Goal: Information Seeking & Learning: Learn about a topic

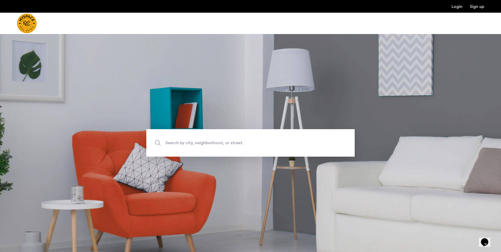
click at [205, 143] on span "Search by city, neighborhood, or street." at bounding box center [238, 142] width 146 height 7
click at [205, 143] on input "Search by city, neighborhood, or street." at bounding box center [250, 142] width 208 height 27
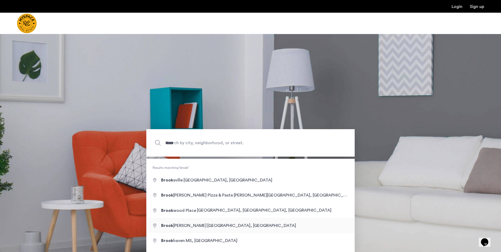
type input "**********"
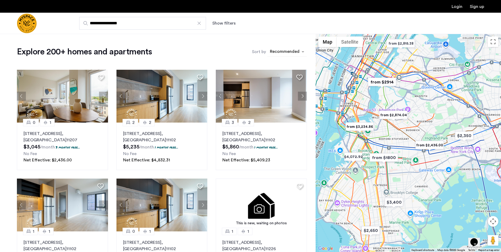
click at [284, 52] on div "sort-apartment" at bounding box center [284, 52] width 31 height 7
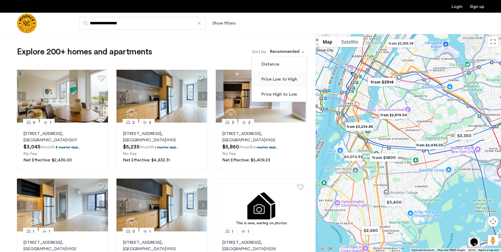
click at [278, 84] on mat-checkbox "Price Low to High" at bounding box center [279, 79] width 55 height 15
click at [281, 80] on label "Price Low to High" at bounding box center [278, 79] width 37 height 6
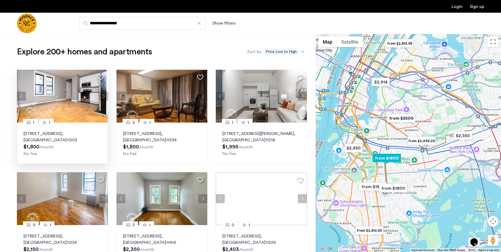
click at [102, 96] on button "Next apartment" at bounding box center [103, 96] width 9 height 9
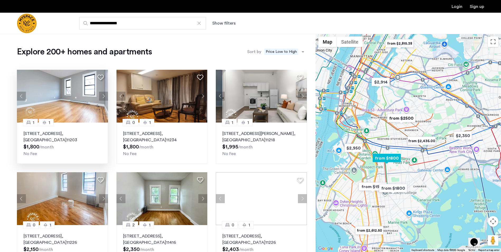
click at [102, 96] on button "Next apartment" at bounding box center [103, 96] width 9 height 9
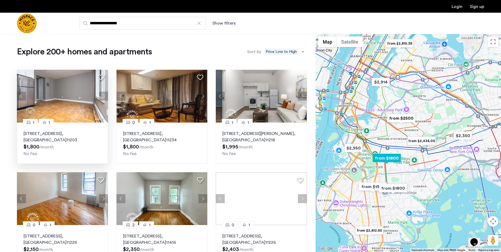
click at [102, 96] on button "Next apartment" at bounding box center [103, 96] width 9 height 9
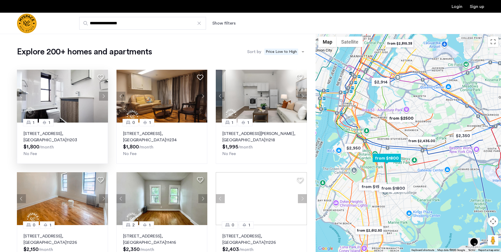
click at [102, 96] on button "Next apartment" at bounding box center [103, 96] width 9 height 9
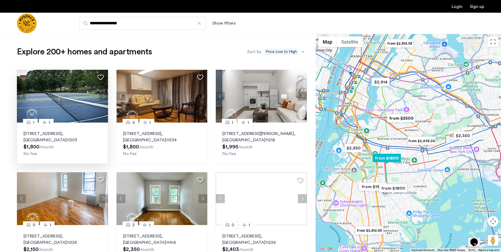
click at [102, 96] on button "Next apartment" at bounding box center [103, 96] width 9 height 9
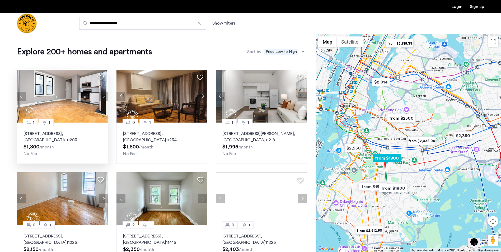
click at [102, 96] on button "Next apartment" at bounding box center [103, 96] width 9 height 9
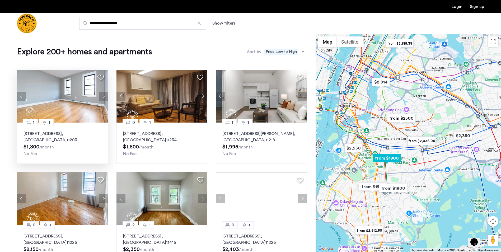
click at [57, 133] on p "92 East 53rd Street, Unit 4H, Brooklyn , NY 11203" at bounding box center [63, 136] width 78 height 13
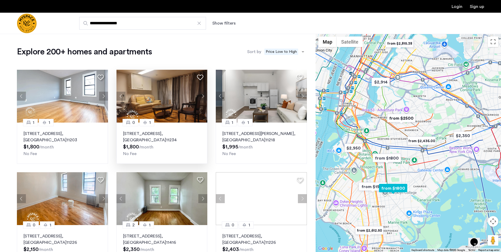
click at [203, 96] on button "Next apartment" at bounding box center [202, 96] width 9 height 9
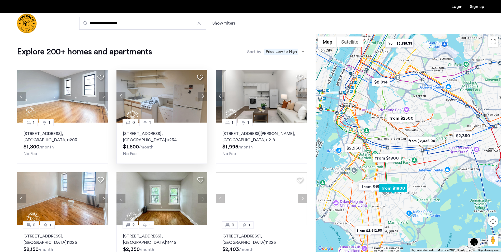
click at [203, 96] on button "Next apartment" at bounding box center [202, 96] width 9 height 9
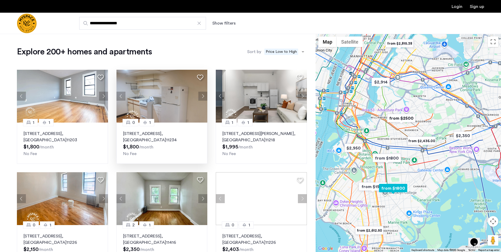
click at [203, 96] on button "Next apartment" at bounding box center [202, 96] width 9 height 9
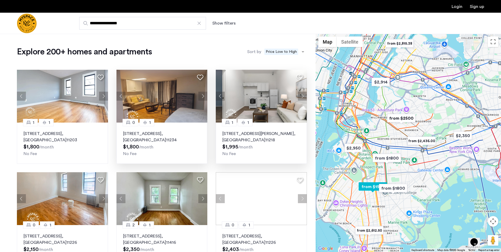
click at [303, 96] on button "Next apartment" at bounding box center [302, 96] width 9 height 9
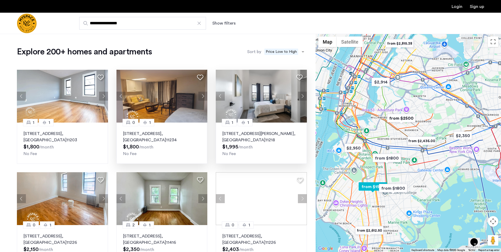
click at [303, 96] on button "Next apartment" at bounding box center [302, 96] width 9 height 9
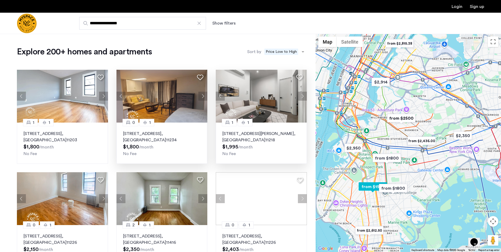
click at [303, 96] on button "Next apartment" at bounding box center [302, 96] width 9 height 9
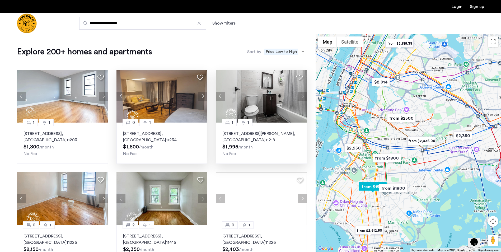
click at [303, 96] on button "Next apartment" at bounding box center [302, 96] width 9 height 9
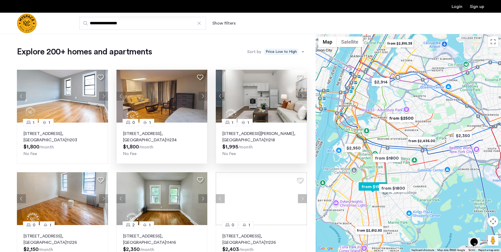
click at [303, 96] on button "Next apartment" at bounding box center [302, 96] width 9 height 9
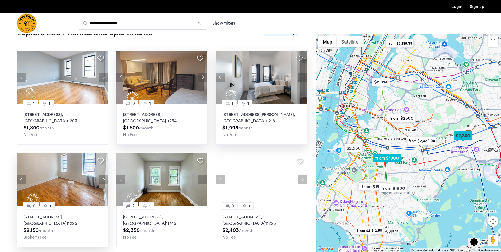
scroll to position [26, 0]
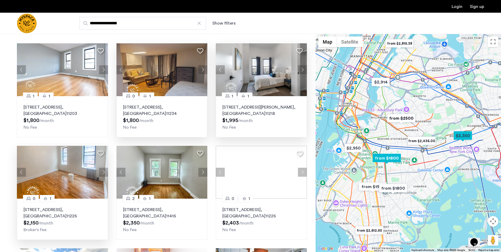
click at [102, 172] on button "Next apartment" at bounding box center [103, 172] width 9 height 9
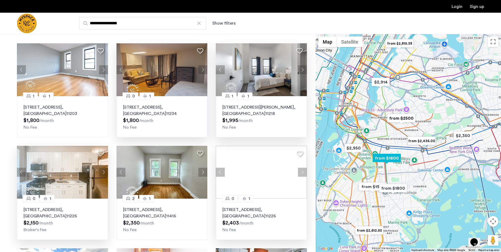
click at [301, 172] on button "Next apartment" at bounding box center [302, 172] width 9 height 9
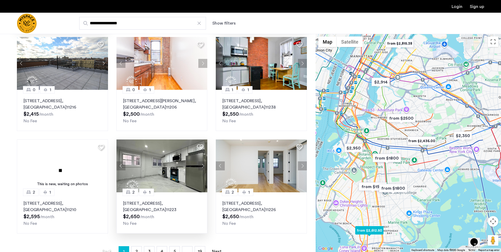
scroll to position [106, 0]
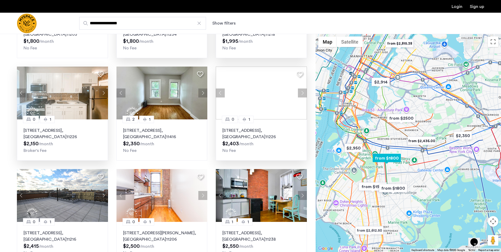
click at [258, 95] on img at bounding box center [261, 93] width 91 height 53
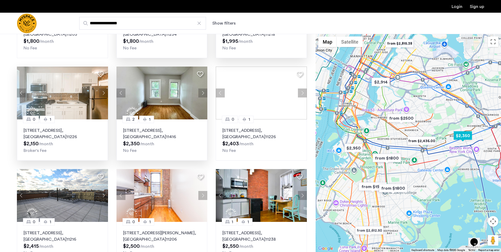
click at [152, 100] on img at bounding box center [161, 93] width 91 height 53
click at [53, 104] on img at bounding box center [62, 93] width 91 height 53
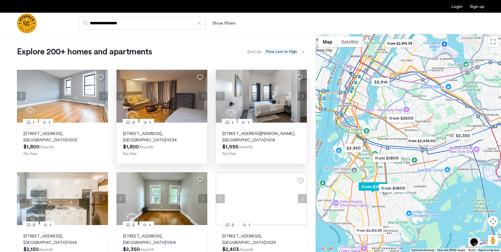
click at [269, 106] on img at bounding box center [261, 96] width 91 height 53
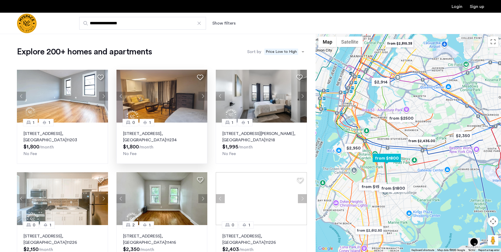
click at [53, 111] on img at bounding box center [62, 96] width 91 height 53
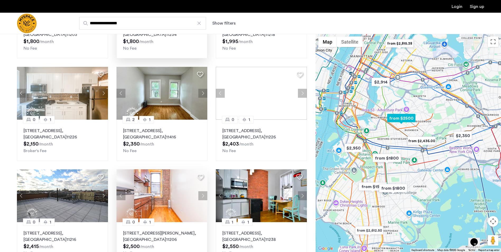
scroll to position [106, 0]
click at [74, 199] on img at bounding box center [62, 195] width 91 height 53
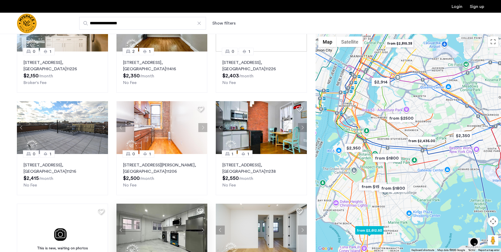
scroll to position [290, 0]
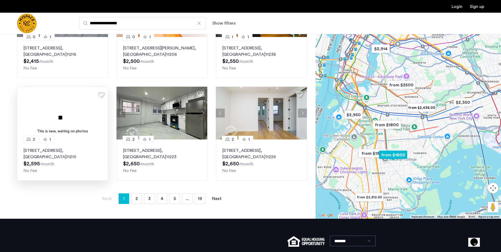
click at [69, 131] on div "This is new, waiting on photos" at bounding box center [63, 132] width 86 height 6
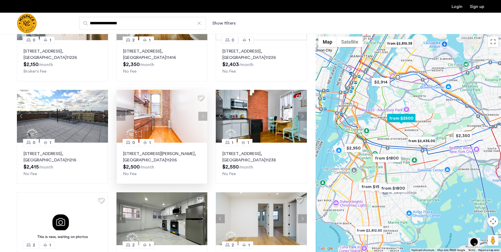
click at [204, 115] on button "Next apartment" at bounding box center [202, 116] width 9 height 9
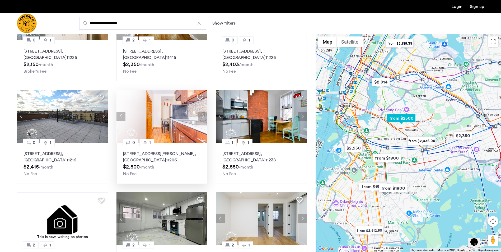
click at [204, 115] on button "Next apartment" at bounding box center [202, 116] width 9 height 9
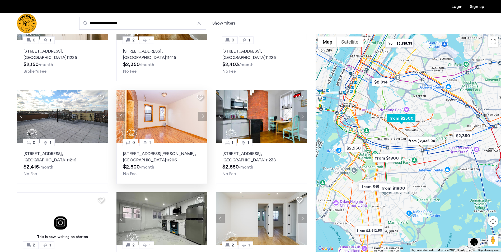
click at [204, 115] on button "Next apartment" at bounding box center [202, 116] width 9 height 9
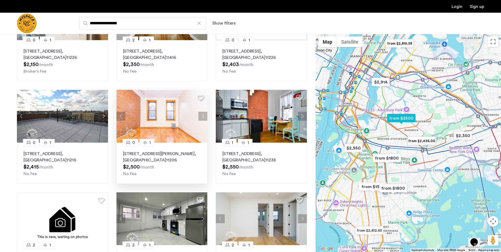
click at [204, 115] on button "Next apartment" at bounding box center [202, 116] width 9 height 9
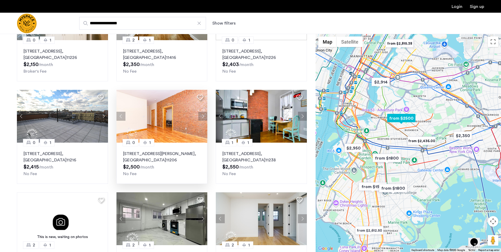
click at [204, 115] on button "Next apartment" at bounding box center [202, 116] width 9 height 9
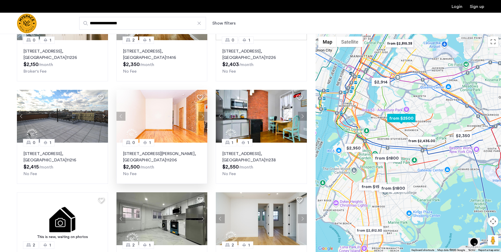
click at [203, 115] on button "Next apartment" at bounding box center [202, 116] width 9 height 9
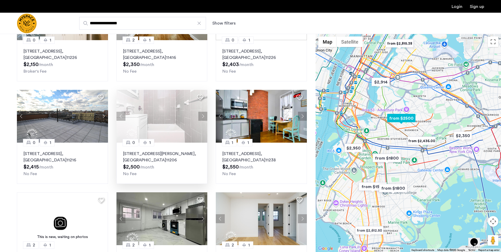
click at [203, 115] on button "Next apartment" at bounding box center [202, 116] width 9 height 9
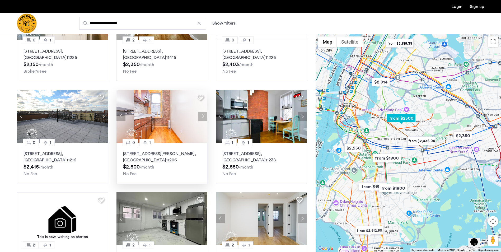
click at [203, 115] on button "Next apartment" at bounding box center [202, 116] width 9 height 9
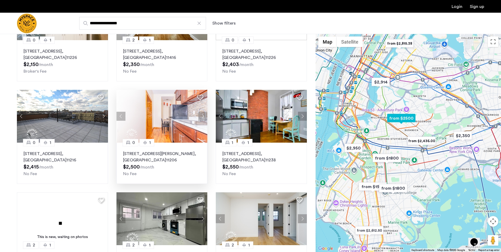
click at [203, 115] on button "Next apartment" at bounding box center [202, 116] width 9 height 9
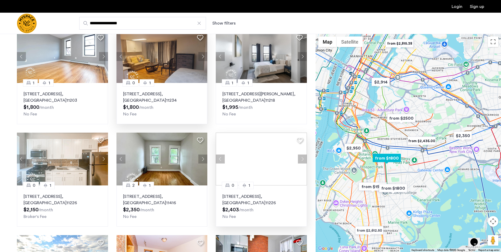
scroll to position [0, 0]
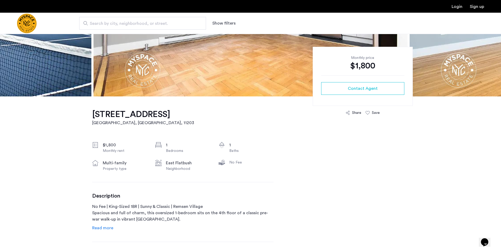
scroll to position [106, 0]
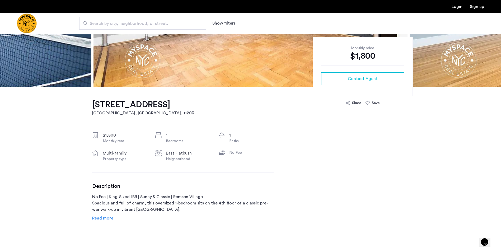
click at [102, 218] on span "Read more" at bounding box center [102, 218] width 21 height 4
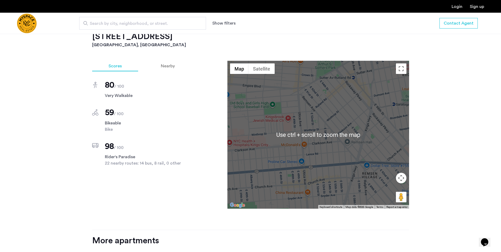
scroll to position [396, 0]
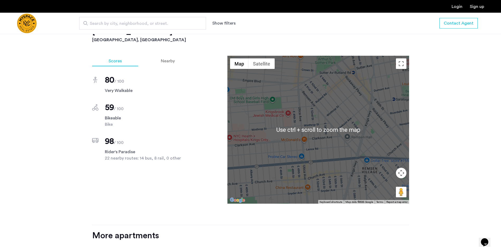
click at [327, 142] on div at bounding box center [318, 130] width 182 height 148
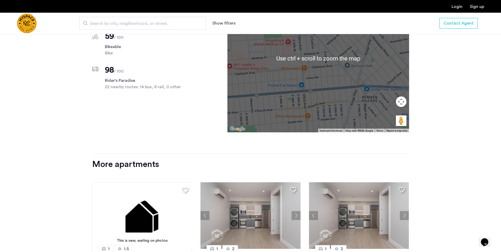
scroll to position [370, 0]
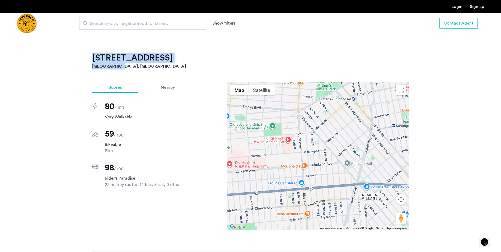
drag, startPoint x: 91, startPoint y: 58, endPoint x: 152, endPoint y: 65, distance: 61.7
click at [152, 65] on div "92 East 53 street, Unit 4H Brooklyn, NY , 11203 $1,800 Monthly rent 1 Bedrooms …" at bounding box center [250, 107] width 333 height 569
copy div "92 East 53rd Street, Unit 4H Brooklyn, NY"
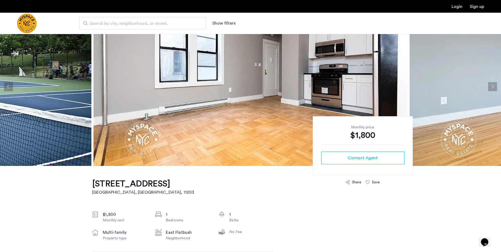
scroll to position [0, 0]
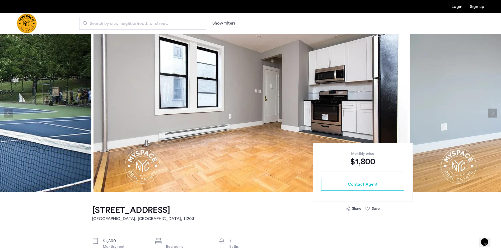
click at [493, 111] on button "Next apartment" at bounding box center [492, 113] width 9 height 9
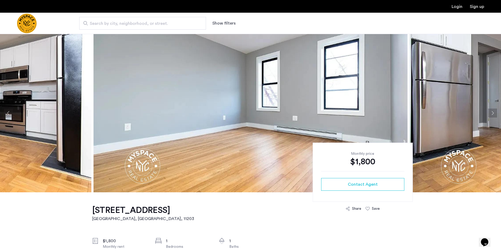
click at [493, 111] on button "Next apartment" at bounding box center [492, 113] width 9 height 9
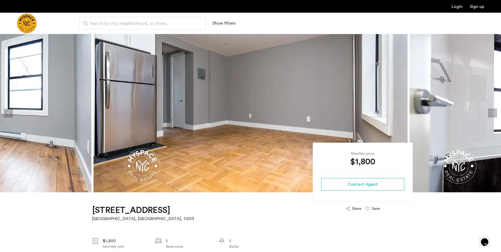
click at [493, 111] on button "Next apartment" at bounding box center [492, 113] width 9 height 9
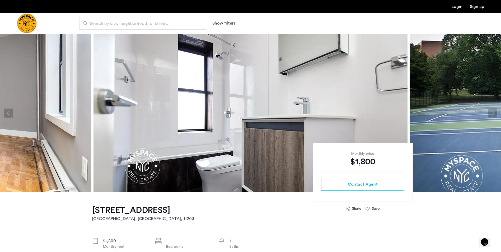
click at [493, 111] on button "Next apartment" at bounding box center [492, 113] width 9 height 9
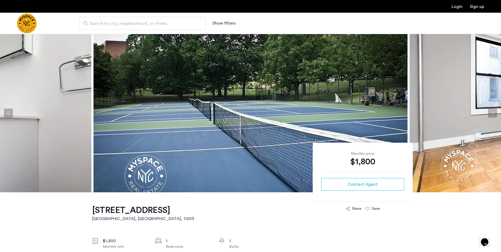
click at [493, 111] on button "Next apartment" at bounding box center [492, 113] width 9 height 9
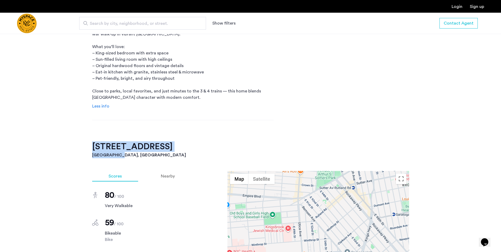
scroll to position [158, 0]
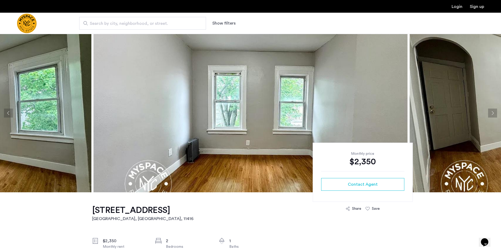
click at [253, 121] on img at bounding box center [250, 113] width 314 height 158
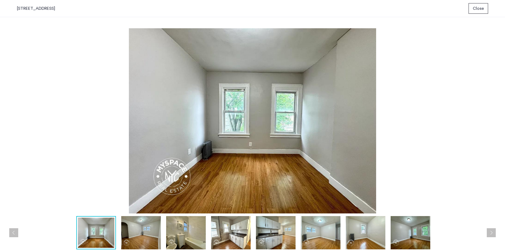
click at [132, 237] on img at bounding box center [141, 232] width 40 height 33
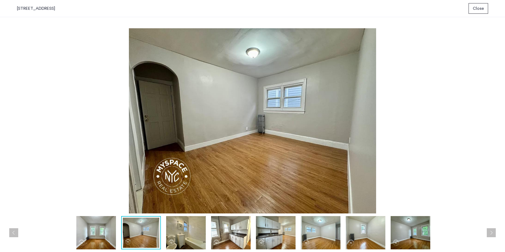
click at [184, 233] on img at bounding box center [186, 232] width 40 height 33
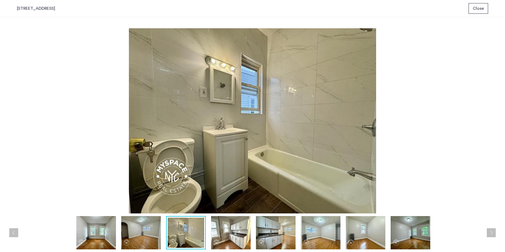
click at [222, 232] on img at bounding box center [231, 232] width 40 height 33
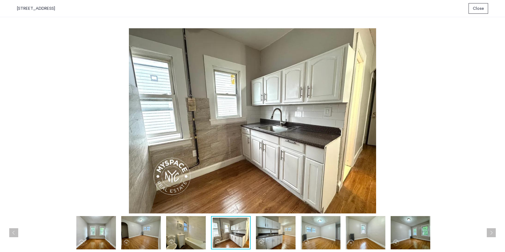
click at [267, 231] on img at bounding box center [276, 232] width 40 height 33
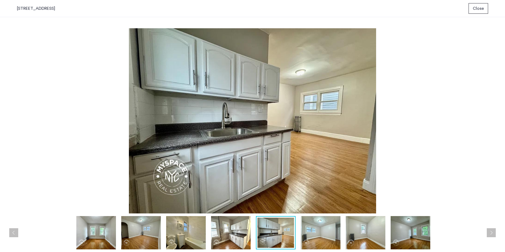
click at [311, 231] on img at bounding box center [321, 232] width 40 height 33
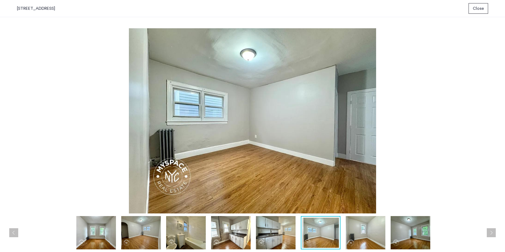
click at [361, 229] on img at bounding box center [366, 232] width 40 height 33
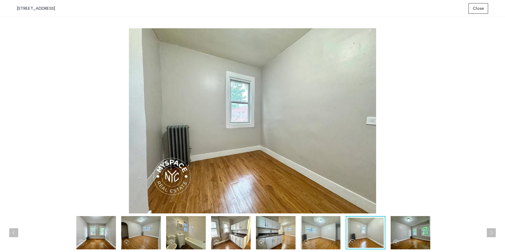
click at [402, 227] on img at bounding box center [411, 232] width 40 height 33
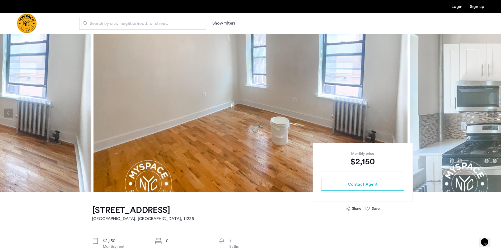
click at [241, 115] on img at bounding box center [250, 113] width 314 height 158
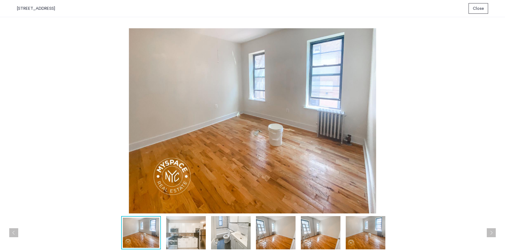
click at [181, 238] on img at bounding box center [186, 232] width 40 height 33
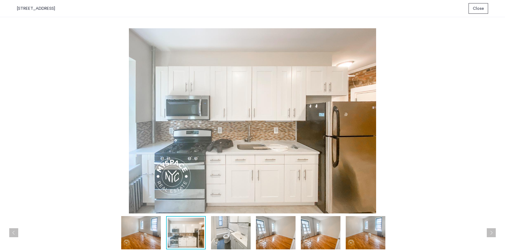
click at [229, 233] on img at bounding box center [231, 232] width 40 height 33
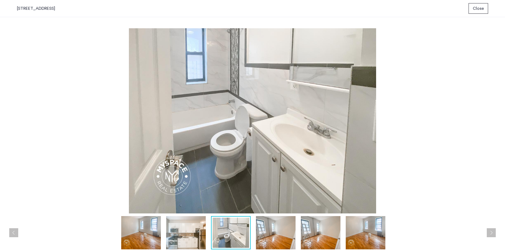
click at [280, 231] on img at bounding box center [276, 232] width 40 height 33
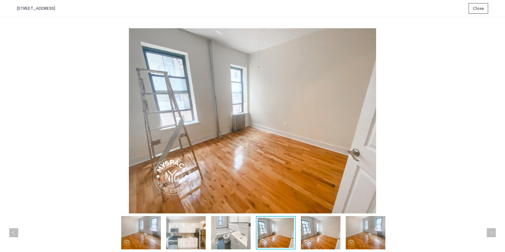
click at [314, 230] on img at bounding box center [321, 232] width 40 height 33
click at [366, 229] on img at bounding box center [366, 232] width 40 height 33
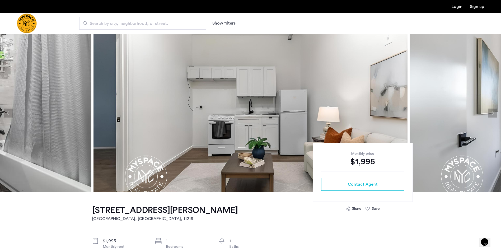
click at [493, 112] on button "Next apartment" at bounding box center [492, 113] width 9 height 9
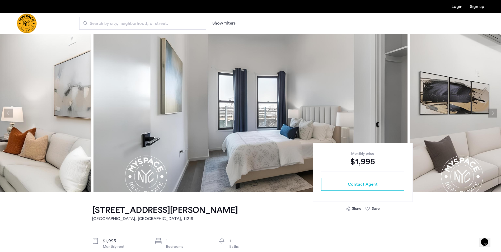
click at [493, 112] on button "Next apartment" at bounding box center [492, 113] width 9 height 9
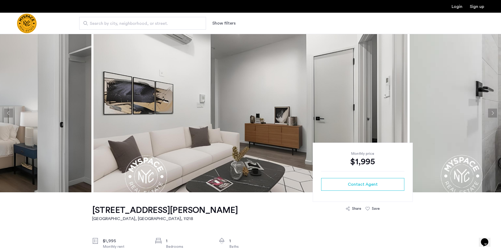
click at [493, 112] on button "Next apartment" at bounding box center [492, 113] width 9 height 9
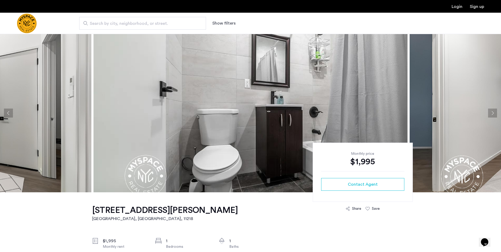
click at [493, 112] on button "Next apartment" at bounding box center [492, 113] width 9 height 9
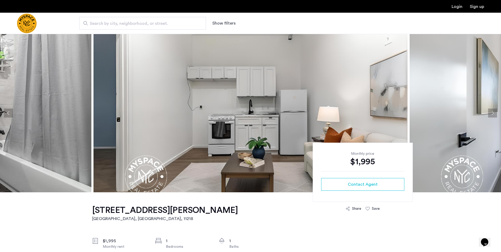
click at [493, 112] on button "Next apartment" at bounding box center [492, 113] width 9 height 9
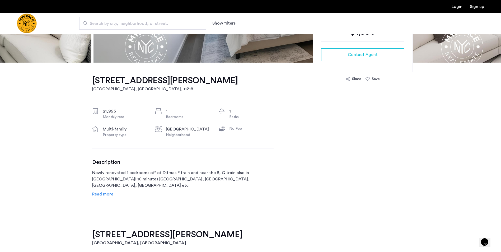
scroll to position [132, 0]
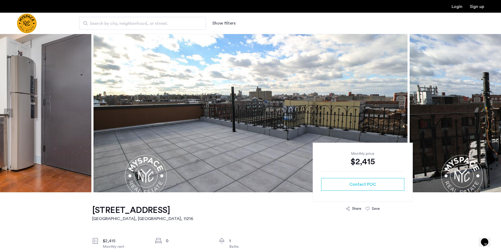
click at [310, 105] on img at bounding box center [250, 113] width 314 height 158
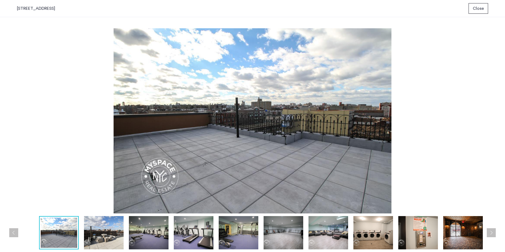
click at [96, 229] on img at bounding box center [104, 232] width 40 height 33
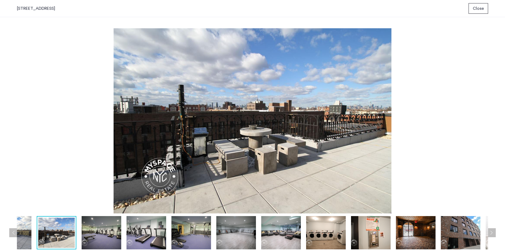
click at [135, 235] on img at bounding box center [146, 232] width 40 height 33
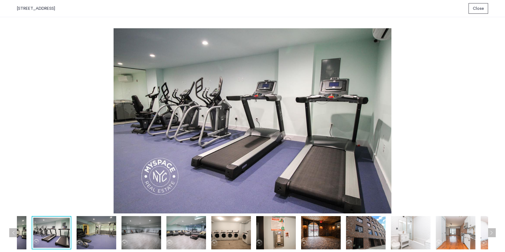
click at [108, 232] on img at bounding box center [97, 232] width 40 height 33
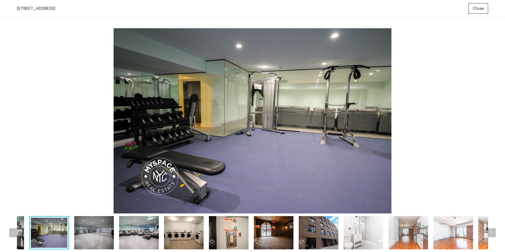
click at [127, 232] on img at bounding box center [139, 232] width 40 height 33
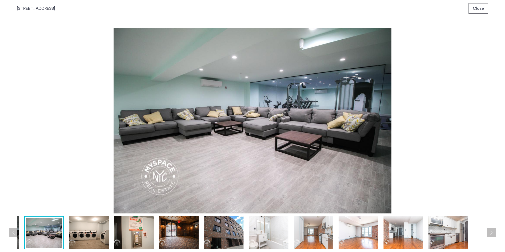
click at [83, 233] on img at bounding box center [89, 232] width 40 height 33
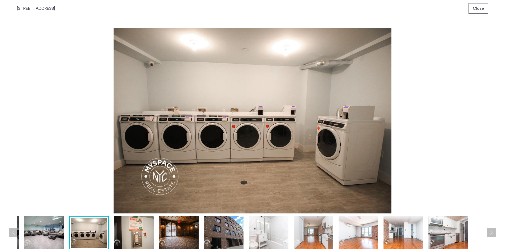
click at [124, 233] on img at bounding box center [134, 232] width 40 height 33
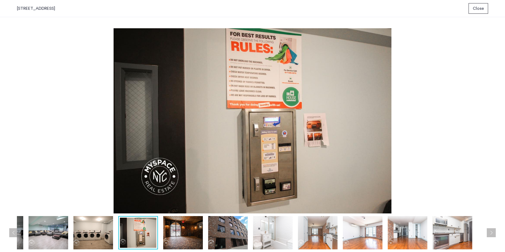
click at [172, 233] on img at bounding box center [183, 232] width 40 height 33
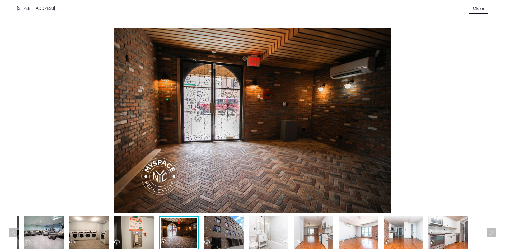
click at [226, 231] on img at bounding box center [224, 232] width 40 height 33
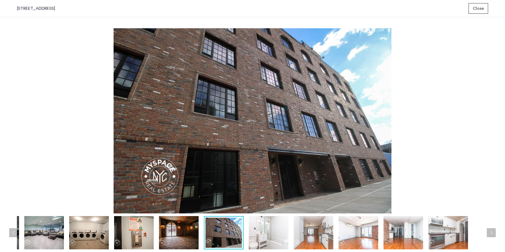
click at [262, 232] on img at bounding box center [269, 232] width 40 height 33
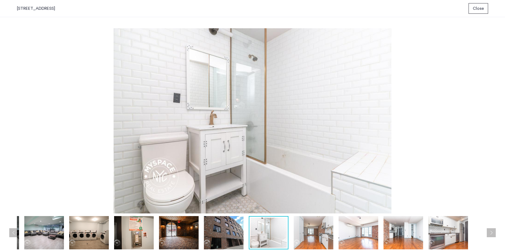
click at [329, 232] on img at bounding box center [314, 232] width 40 height 33
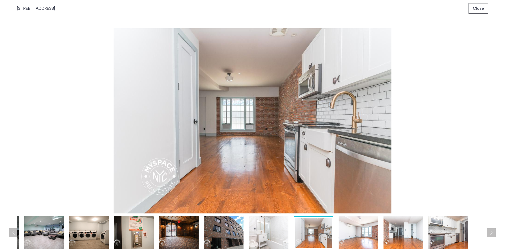
click at [352, 231] on img at bounding box center [359, 232] width 40 height 33
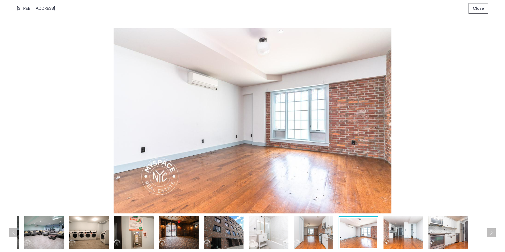
click at [397, 231] on img at bounding box center [403, 232] width 40 height 33
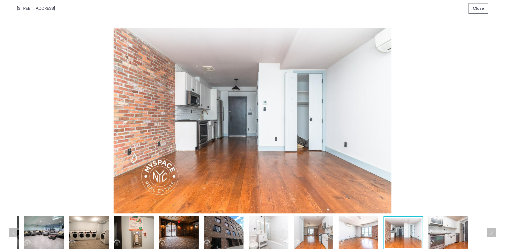
click at [448, 229] on img at bounding box center [448, 232] width 40 height 33
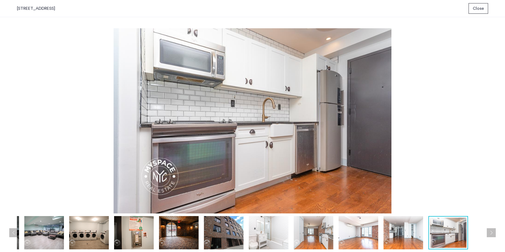
click at [492, 235] on button "Next apartment" at bounding box center [491, 232] width 9 height 9
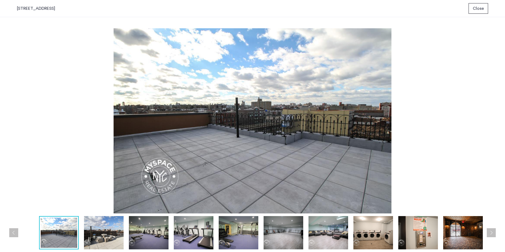
click at [492, 235] on button "Next apartment" at bounding box center [491, 232] width 9 height 9
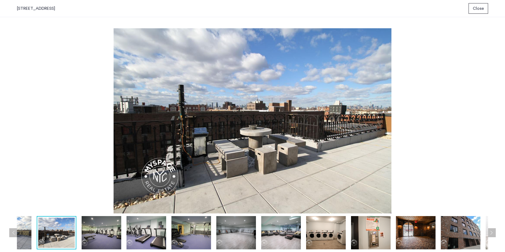
click at [492, 235] on button "Next apartment" at bounding box center [491, 232] width 9 height 9
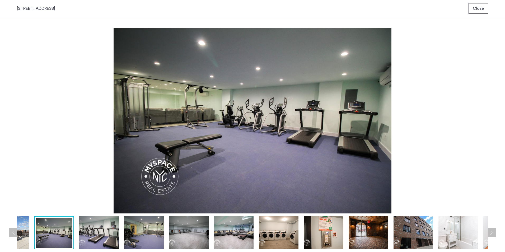
click at [492, 235] on button "Next apartment" at bounding box center [491, 232] width 9 height 9
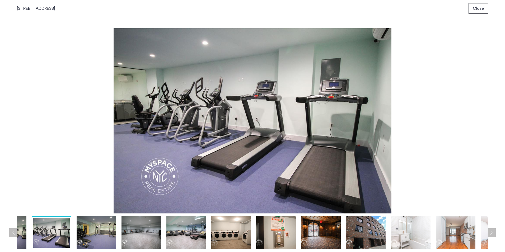
click at [492, 235] on button "Next apartment" at bounding box center [491, 232] width 9 height 9
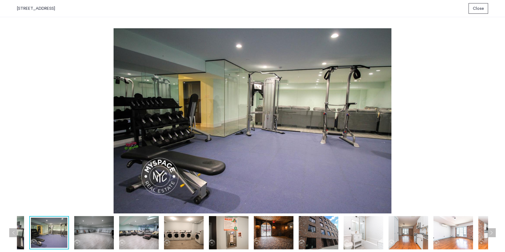
click at [492, 235] on button "Next apartment" at bounding box center [491, 232] width 9 height 9
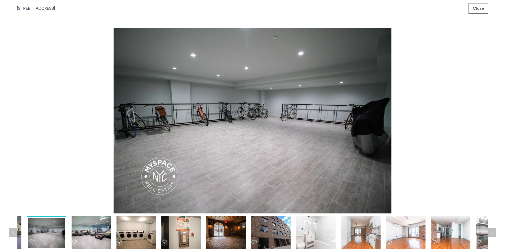
click at [492, 235] on button "Next apartment" at bounding box center [491, 232] width 9 height 9
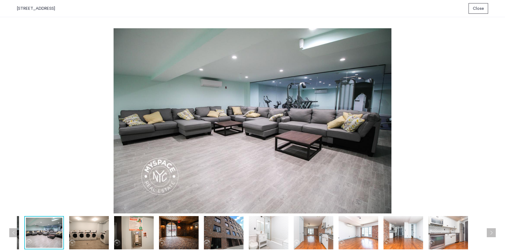
click at [492, 235] on button "Next apartment" at bounding box center [491, 232] width 9 height 9
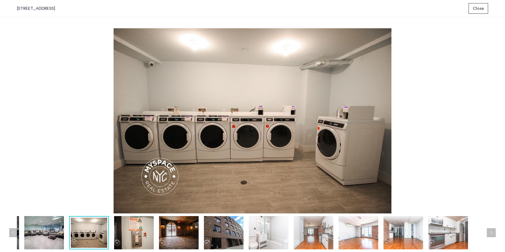
click at [492, 235] on button "Next apartment" at bounding box center [491, 232] width 9 height 9
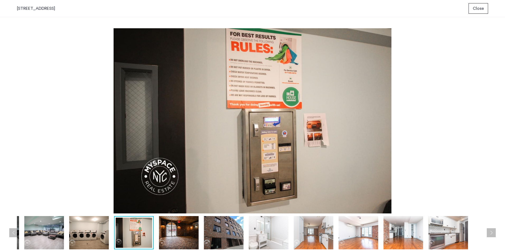
click at [492, 235] on button "Next apartment" at bounding box center [491, 232] width 9 height 9
